Goal: Answer question/provide support: Share knowledge or assist other users

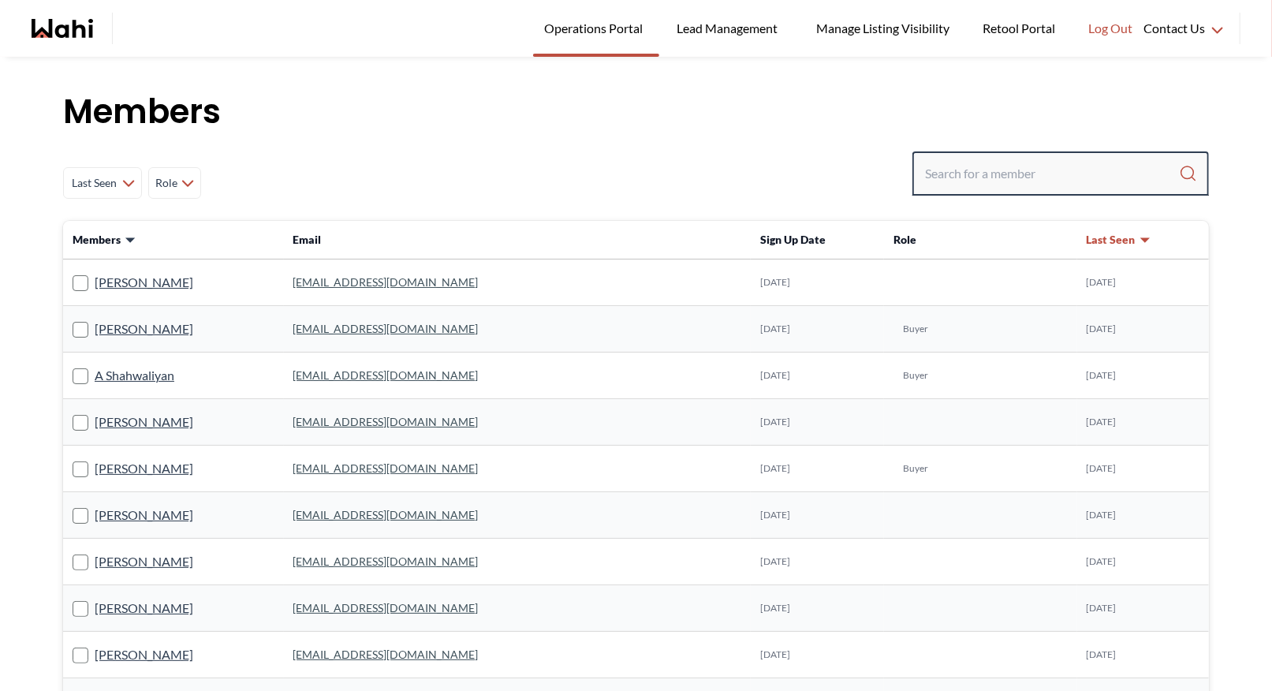
click at [994, 183] on input "Search input" at bounding box center [1052, 173] width 254 height 28
type input "faraz"
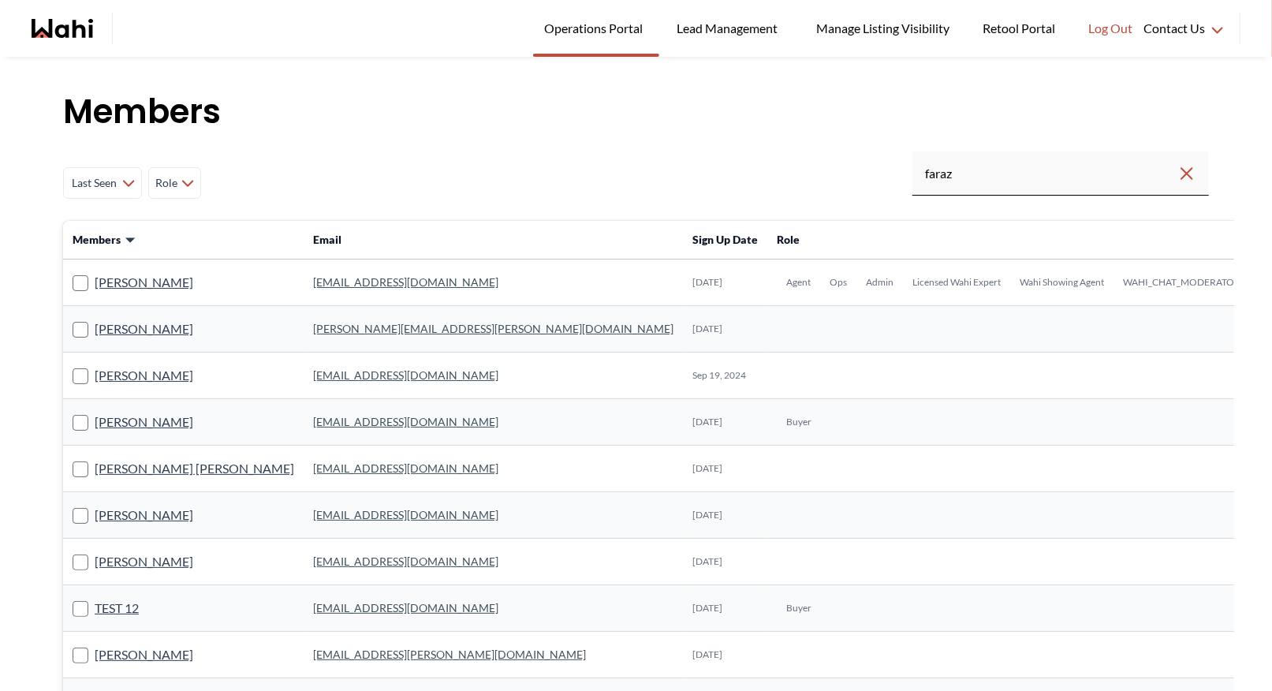
click at [328, 281] on link "[EMAIL_ADDRESS][DOMAIN_NAME]" at bounding box center [405, 281] width 185 height 13
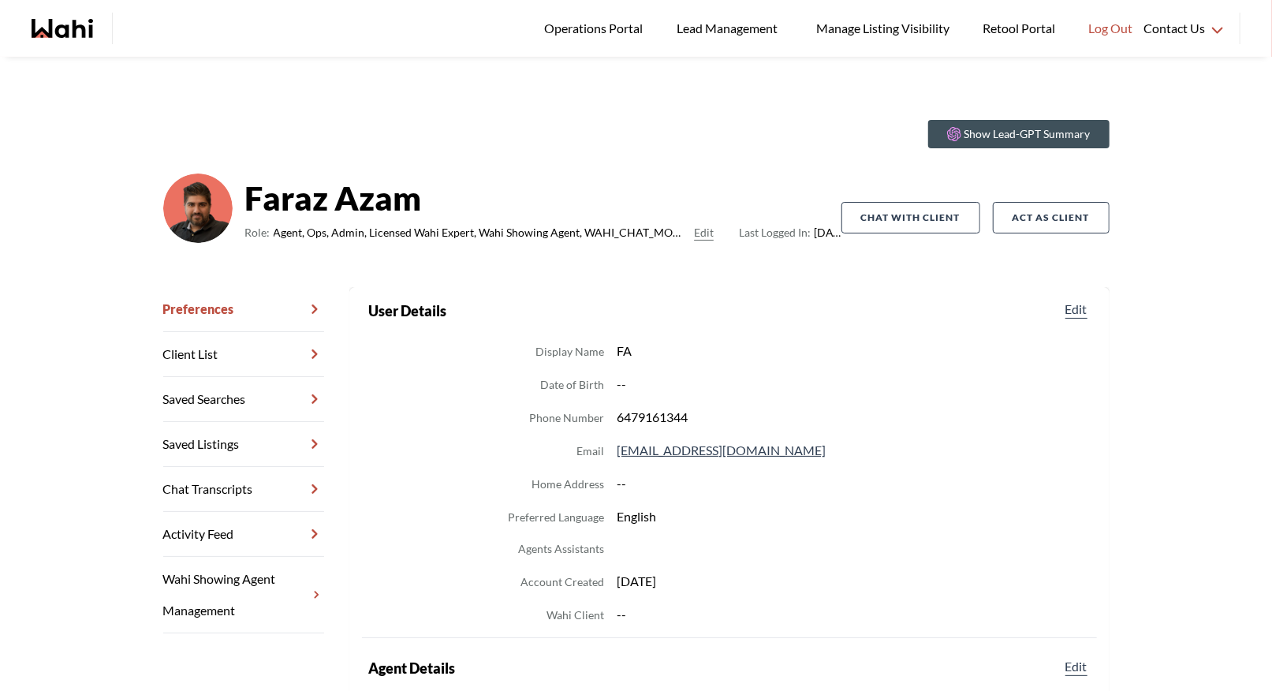
click at [235, 467] on link "Chat Transcripts" at bounding box center [243, 489] width 161 height 45
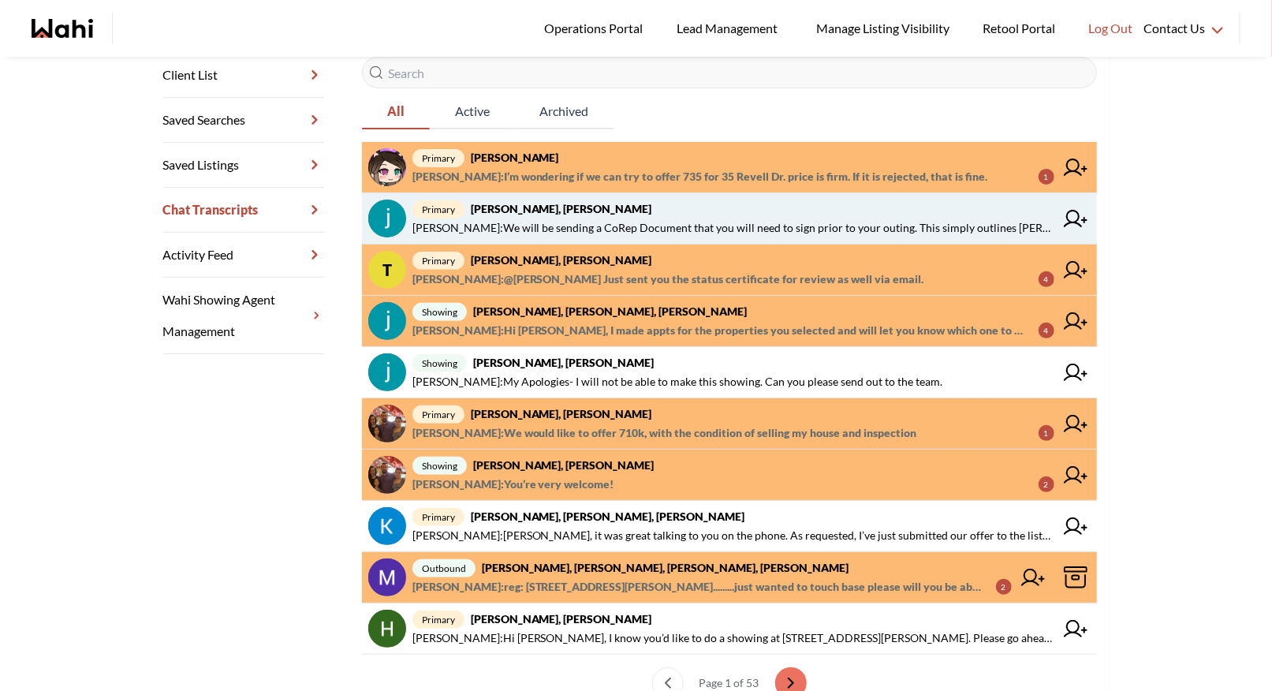
scroll to position [285, 0]
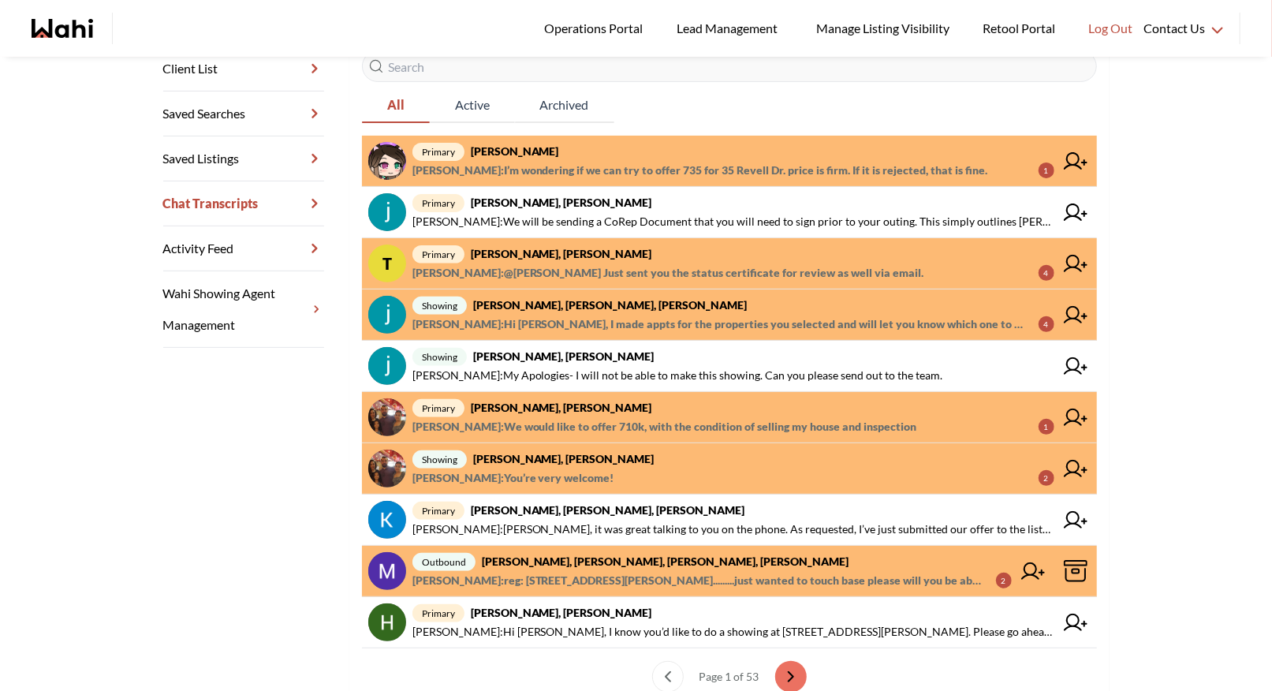
click at [582, 417] on span "[PERSON_NAME] : We would like to offer 710k, with the condition of selling my h…" at bounding box center [664, 426] width 505 height 19
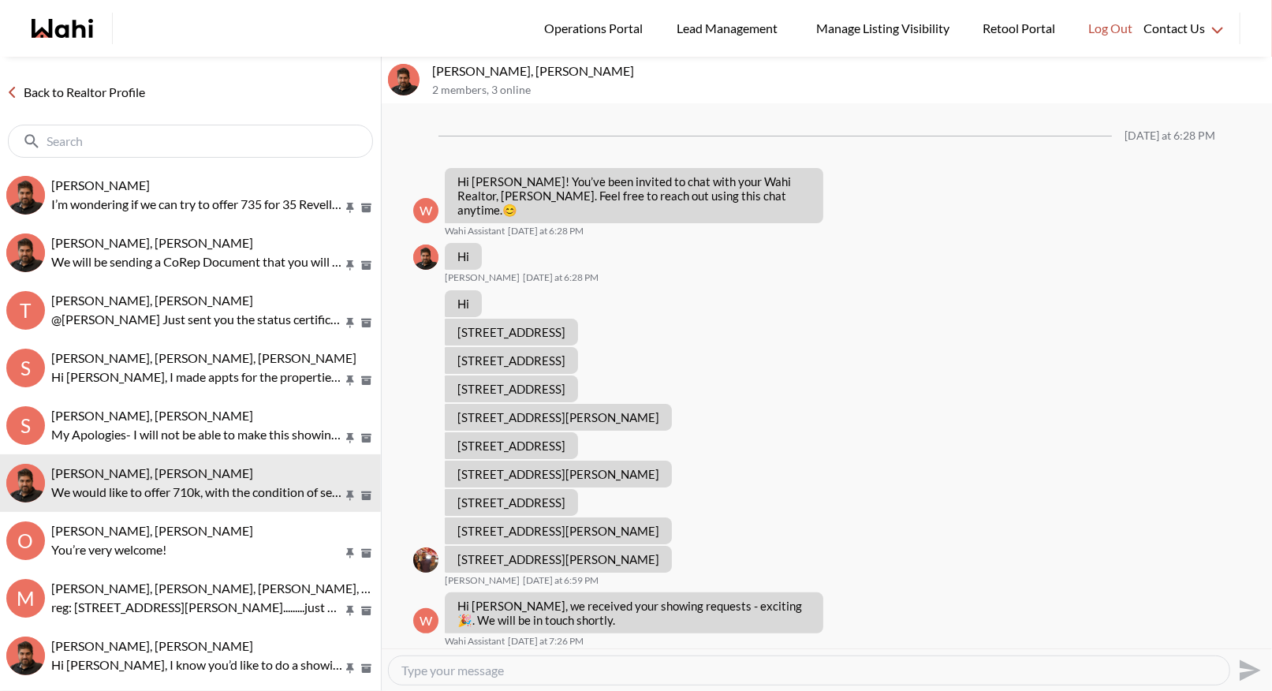
scroll to position [228, 0]
